Goal: Task Accomplishment & Management: Complete application form

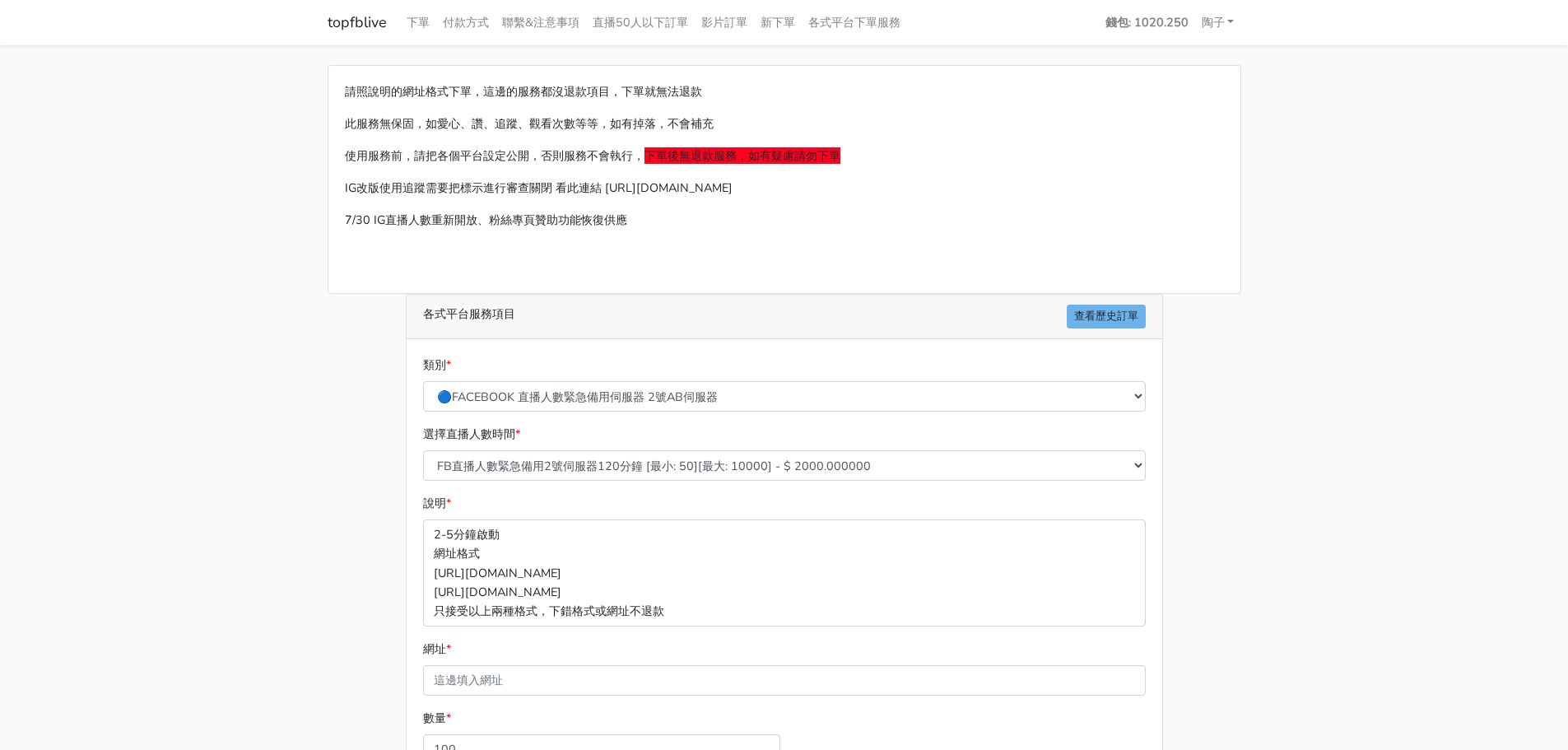
select select "575"
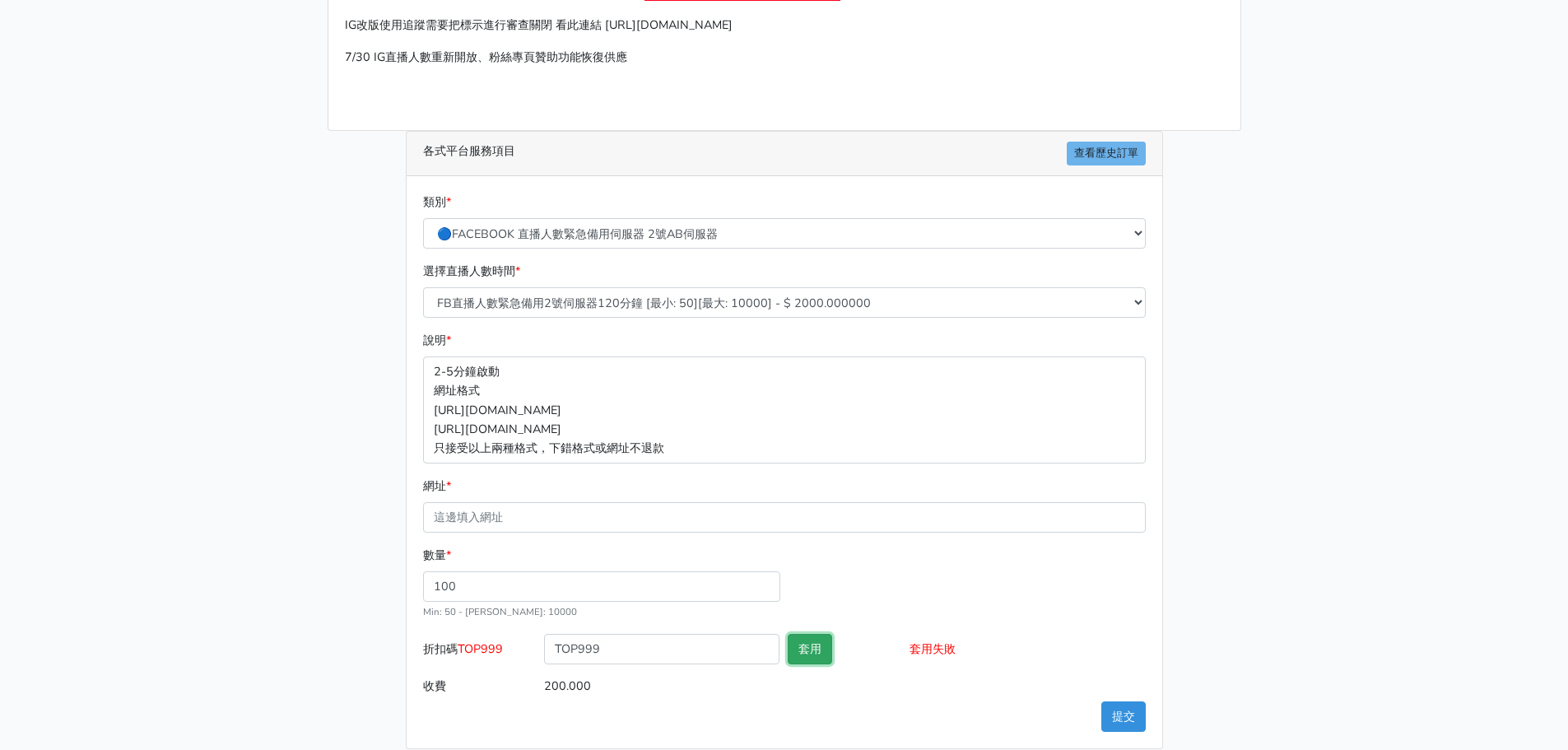
click at [803, 649] on button "套用" at bounding box center [809, 648] width 45 height 30
click at [502, 521] on input "網址 *" at bounding box center [785, 516] width 723 height 30
paste input "[URL][DOMAIN_NAME]"
type input "[URL][DOMAIN_NAME]"
click at [817, 653] on button "套用" at bounding box center [809, 648] width 45 height 30
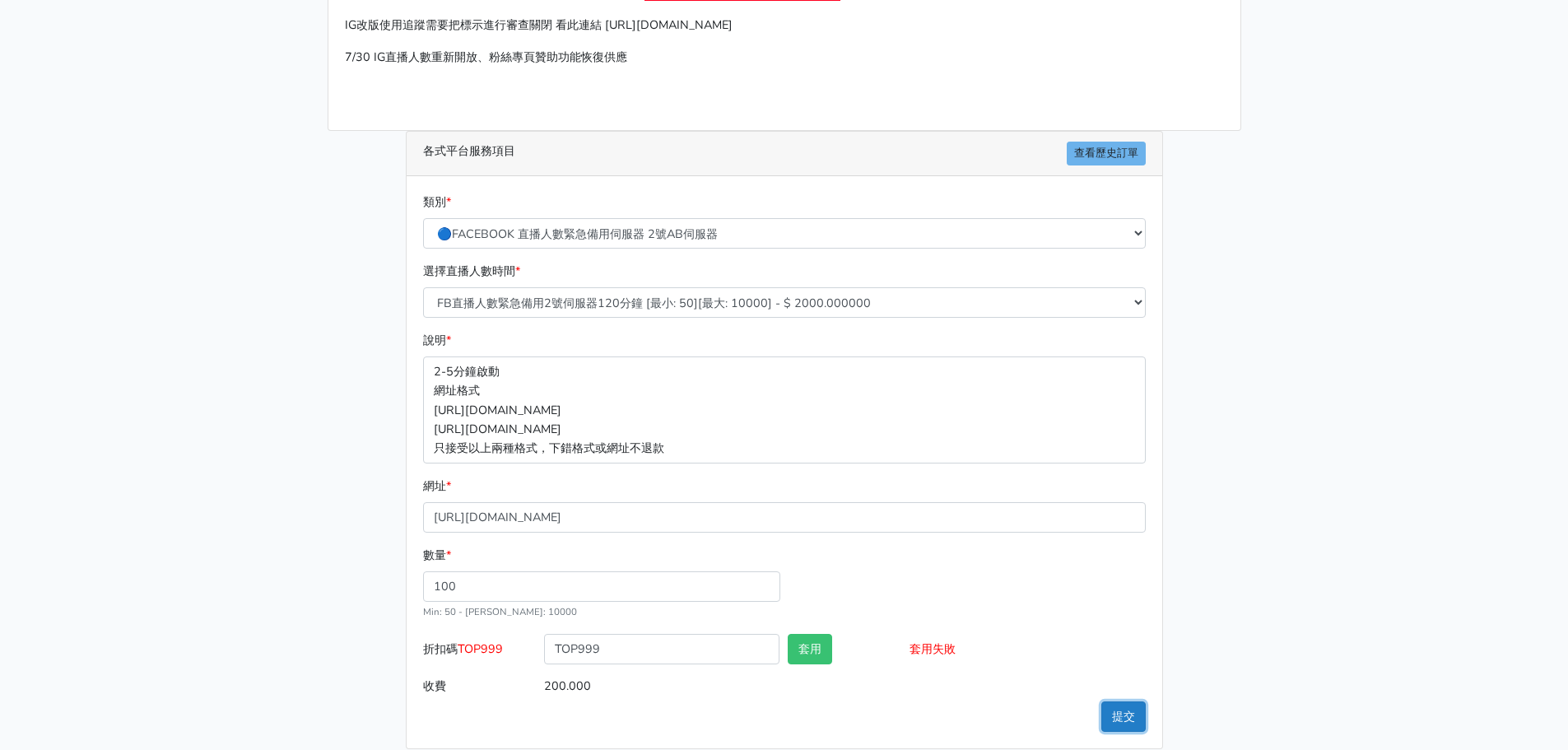
click at [1122, 728] on button "提交" at bounding box center [1124, 715] width 45 height 30
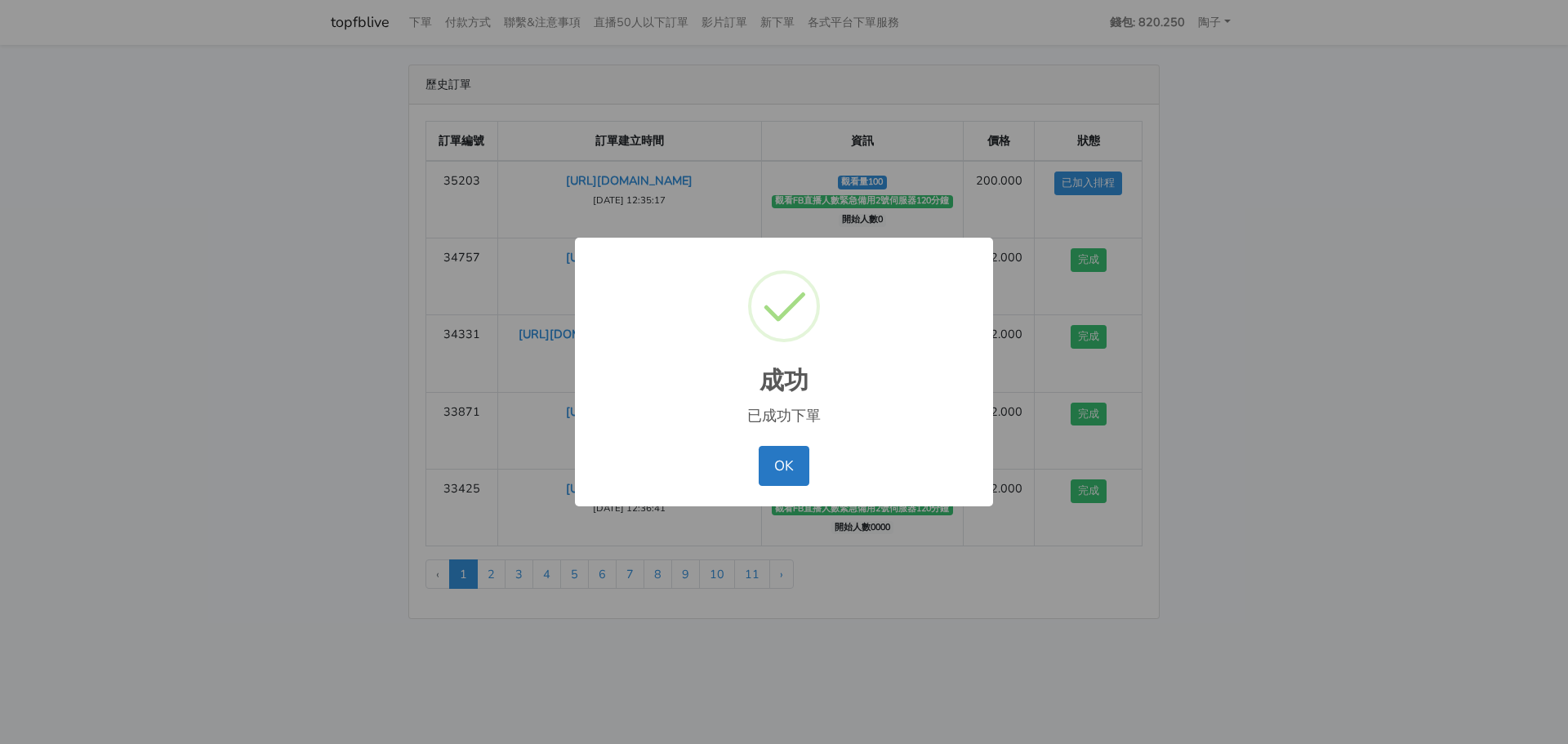
click at [702, 362] on div "成功 ×" at bounding box center [783, 330] width 386 height 152
click at [792, 469] on button "OK" at bounding box center [783, 465] width 50 height 39
